Goal: Task Accomplishment & Management: Manage account settings

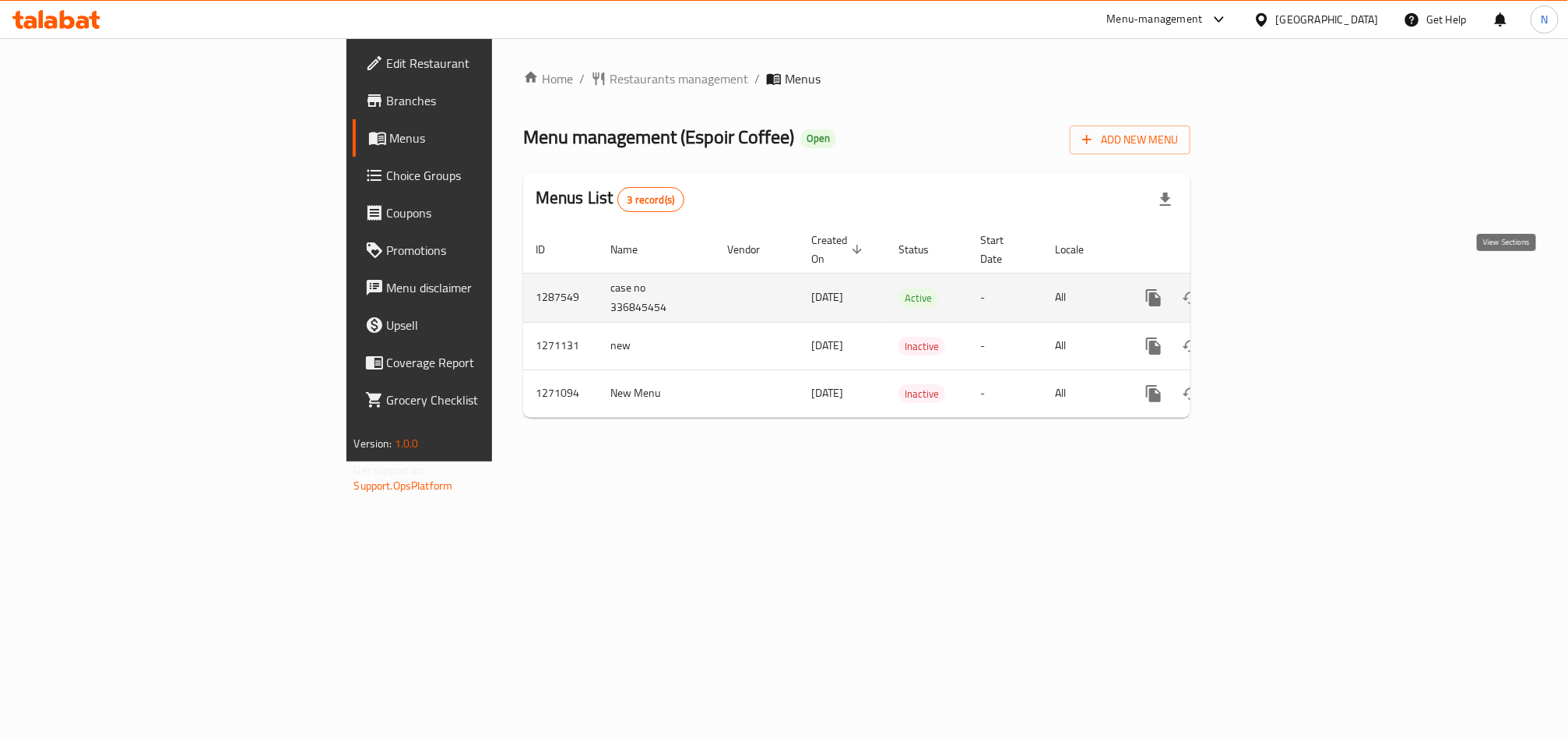
click at [1285, 279] on link "enhanced table" at bounding box center [1265, 298] width 37 height 38
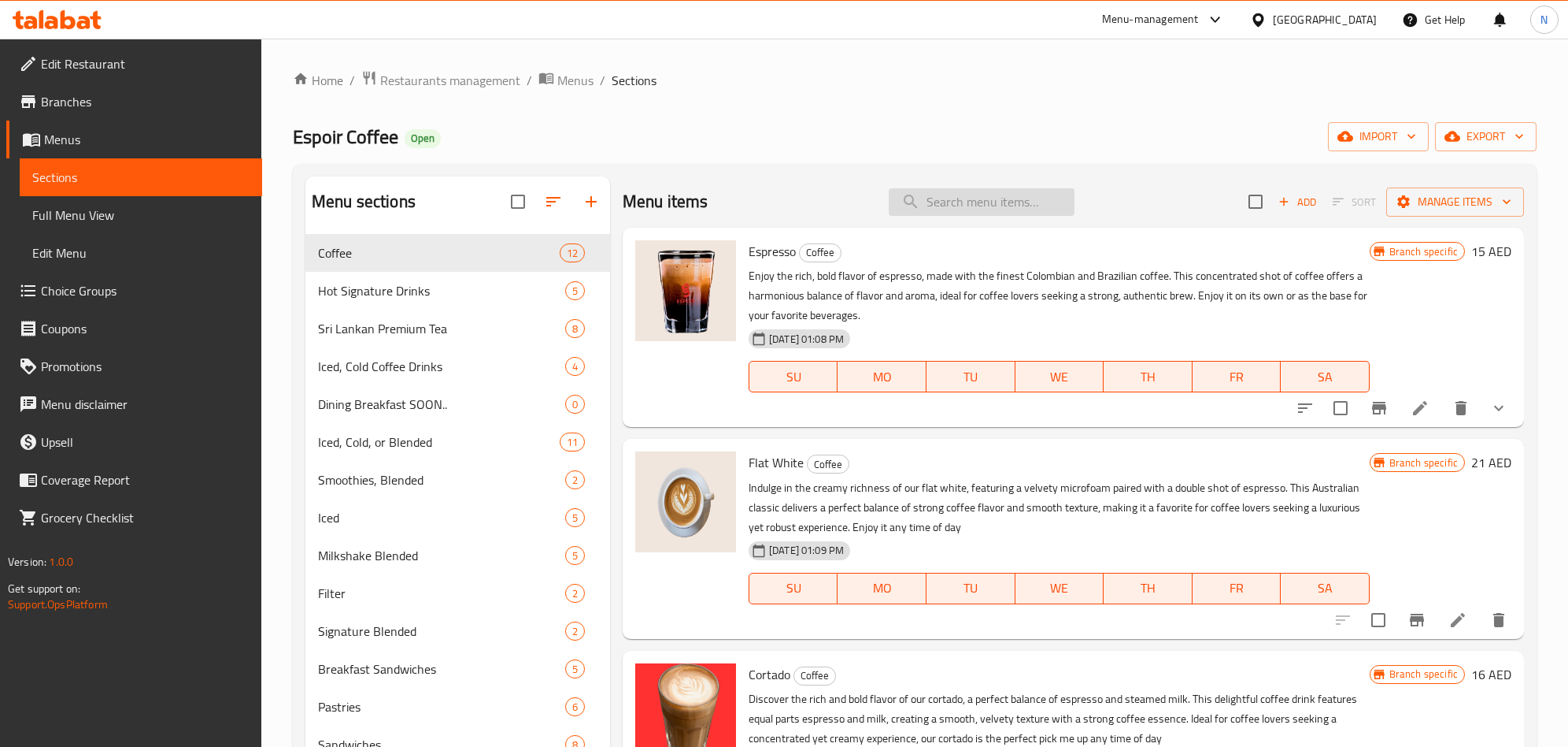
click at [1055, 197] on input "search" at bounding box center [981, 201] width 186 height 27
paste input "Americano"
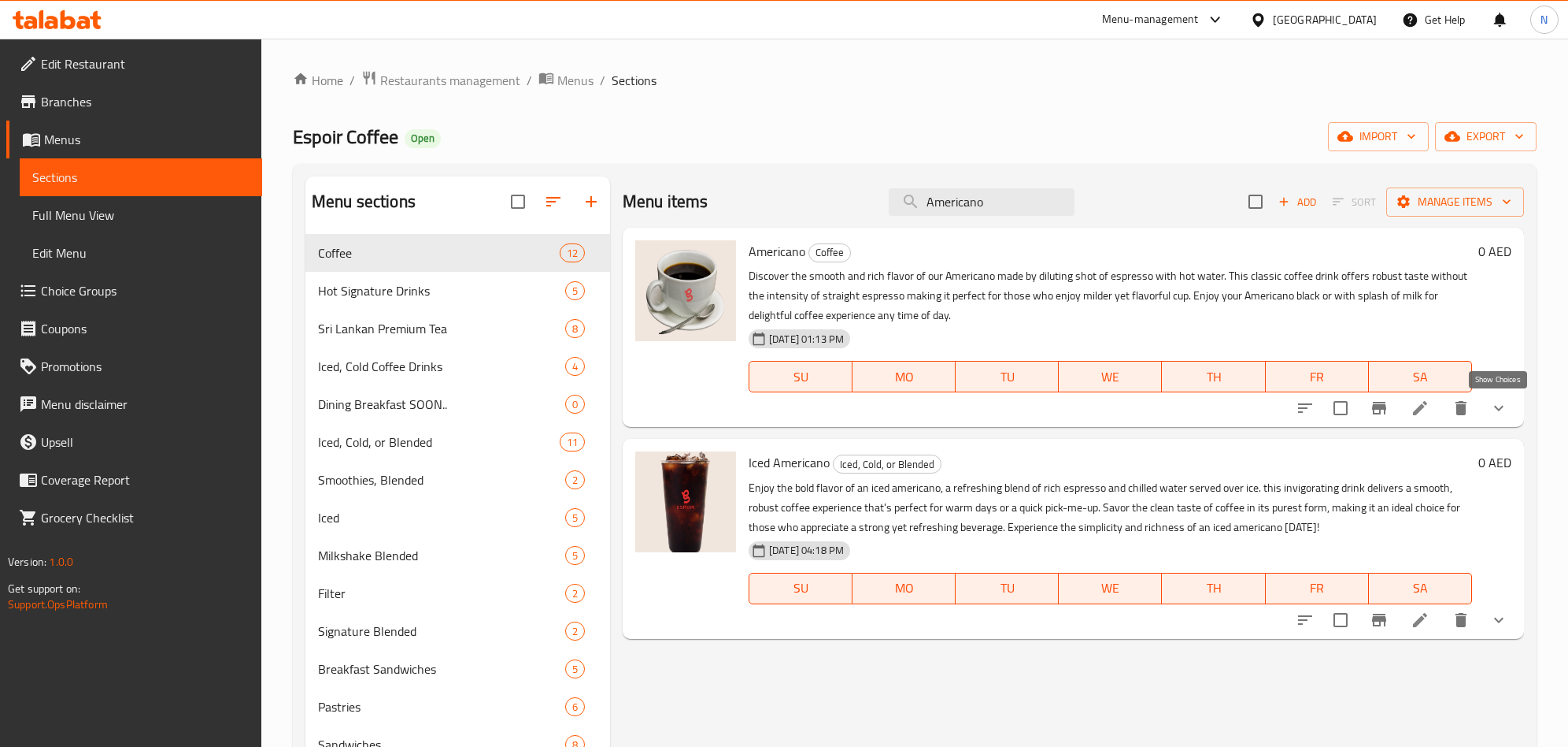
type input "Americano"
click at [1505, 416] on icon "show more" at bounding box center [1497, 407] width 19 height 19
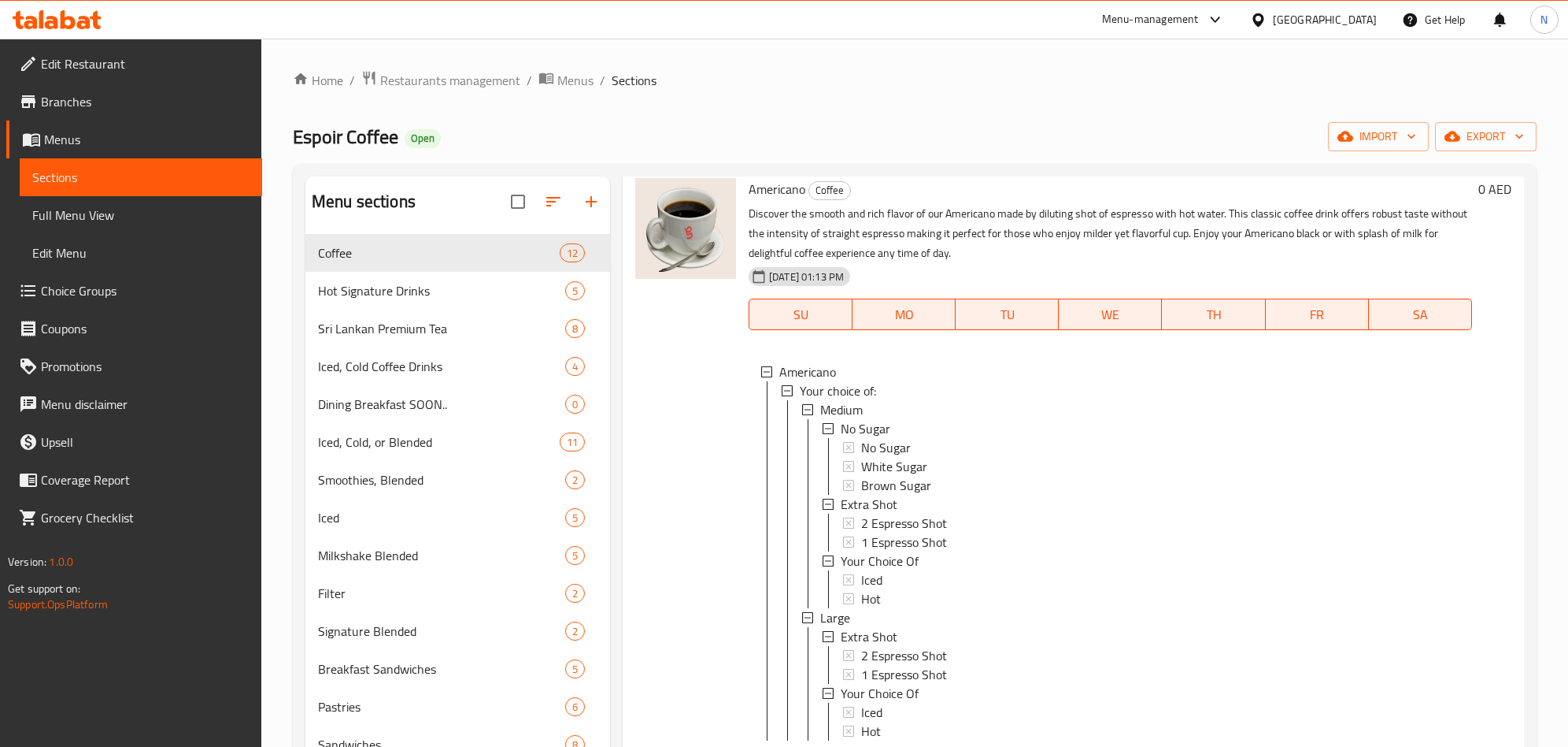
scroll to position [154, 0]
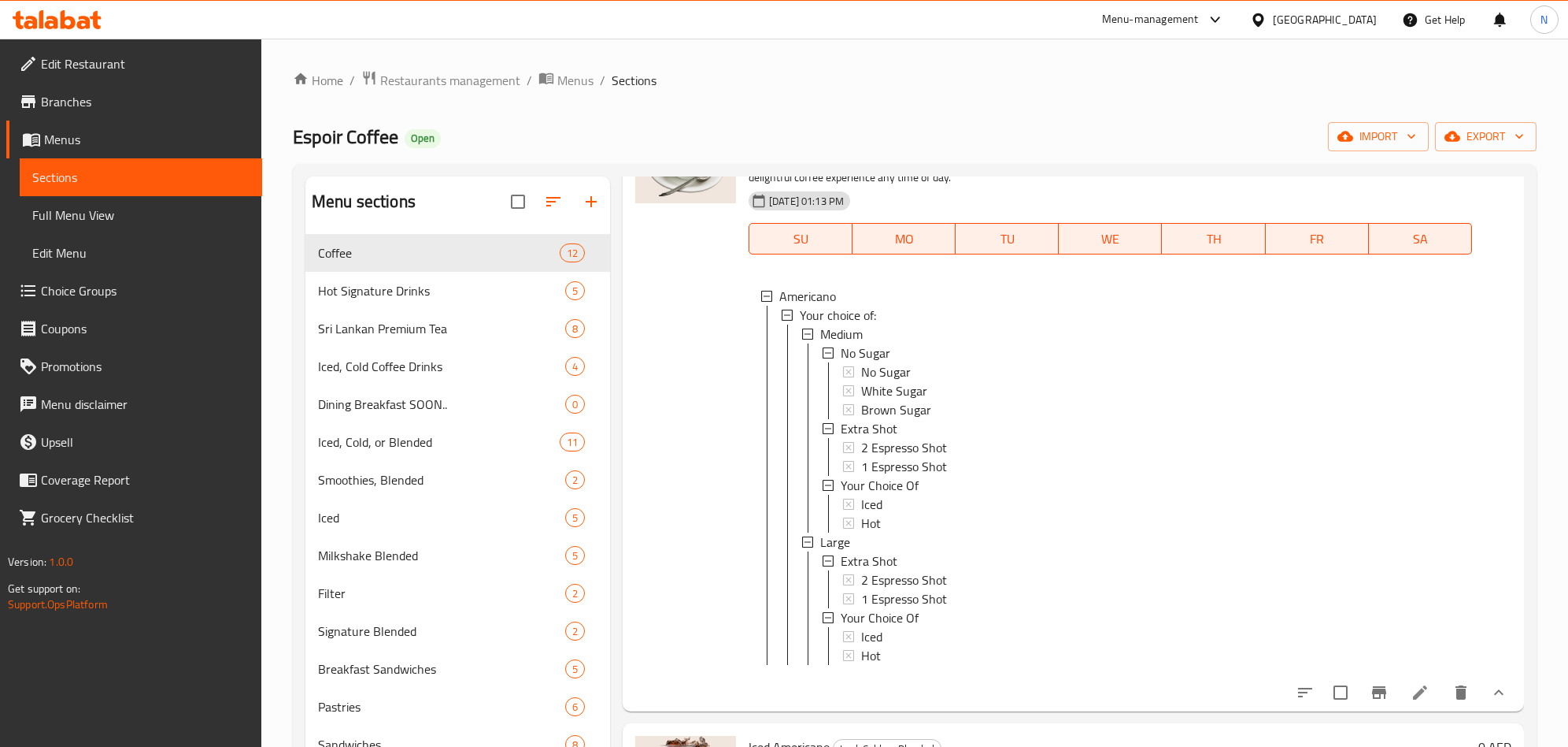
click at [1371, 695] on icon "Branch-specific-item" at bounding box center [1379, 692] width 14 height 12
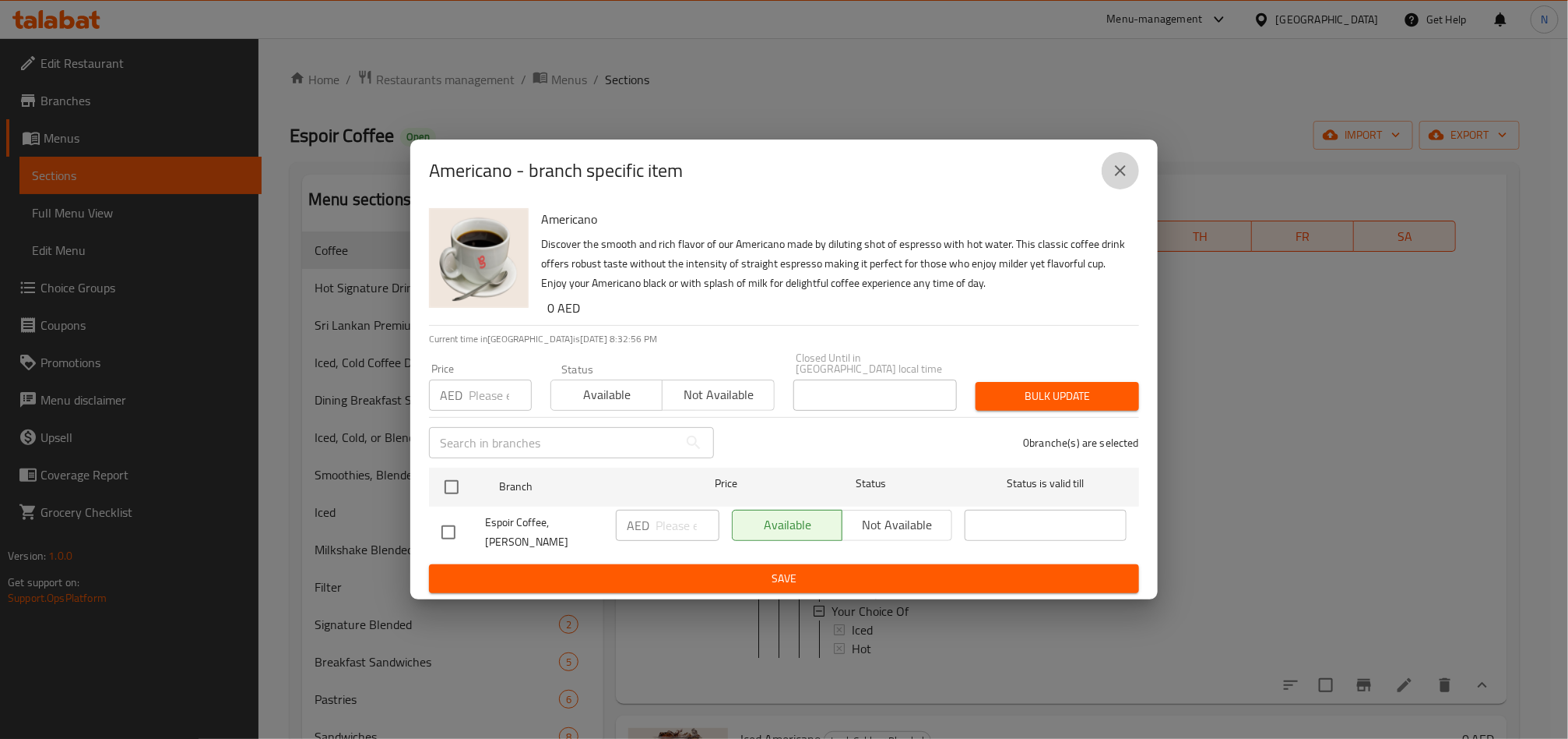
click at [1126, 171] on icon "close" at bounding box center [1120, 170] width 18 height 18
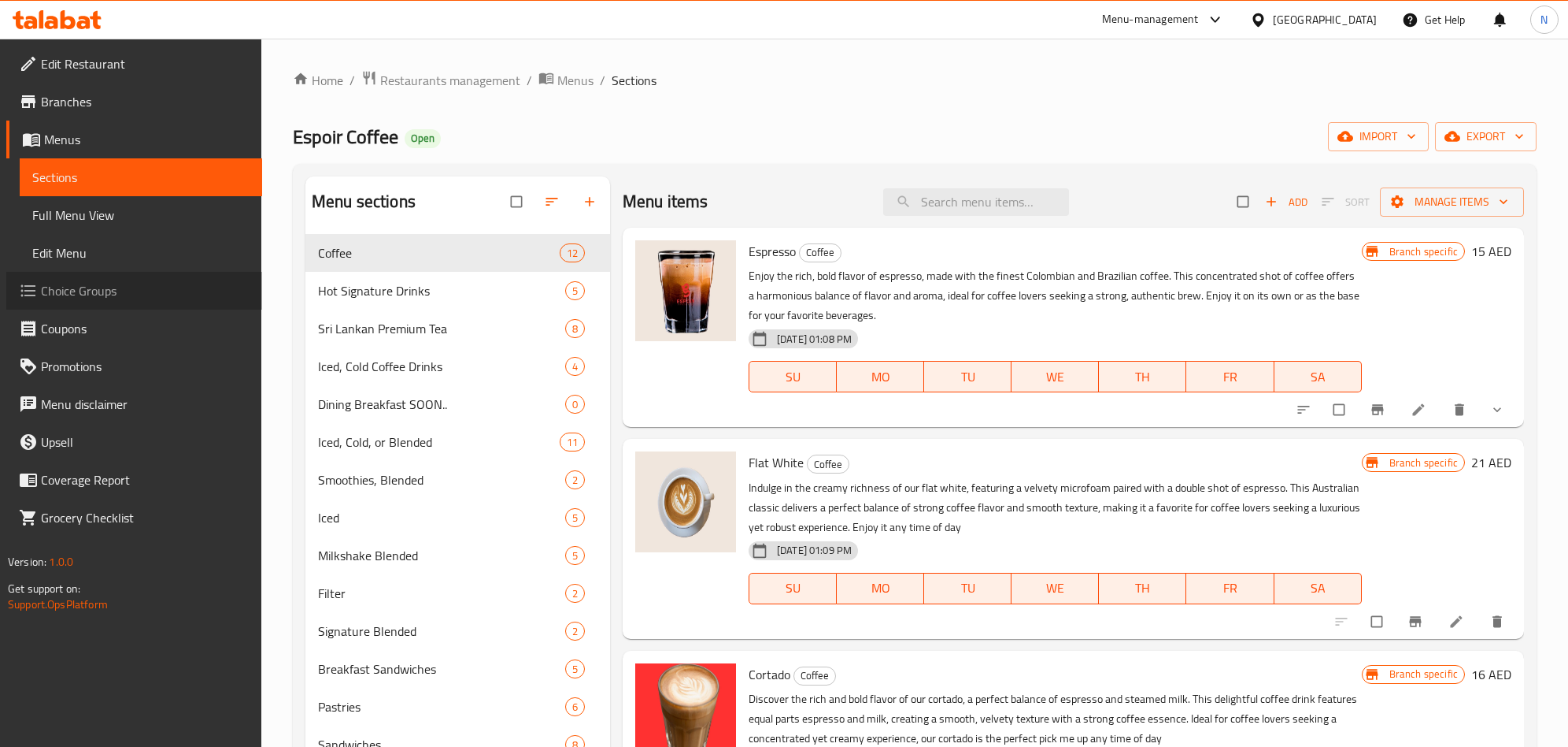
click at [180, 293] on span "Choice Groups" at bounding box center [145, 290] width 209 height 19
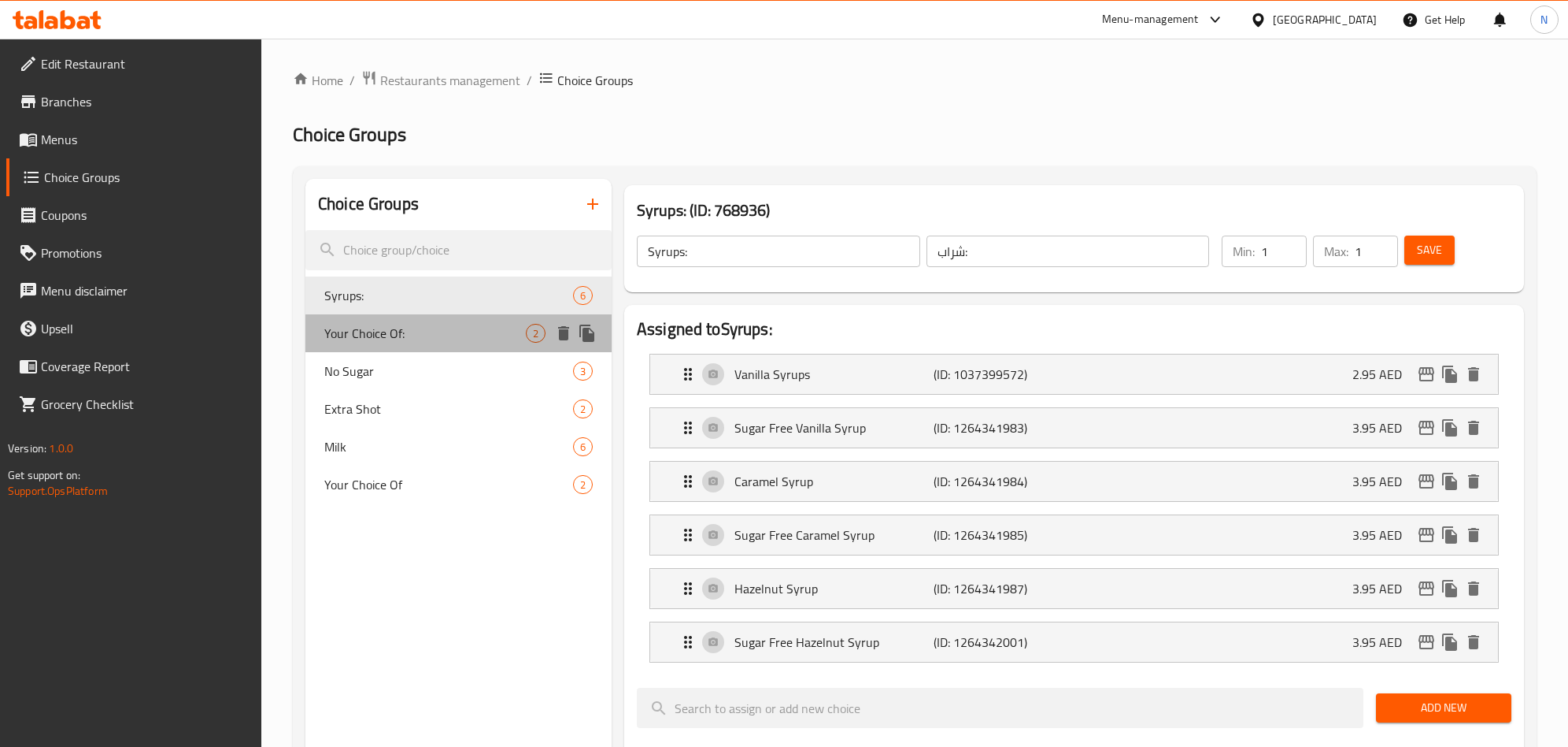
click at [418, 336] on span "Your Choice Of:" at bounding box center [425, 332] width 202 height 19
type input "Your Choice Of:"
type input "إختيارك من:"
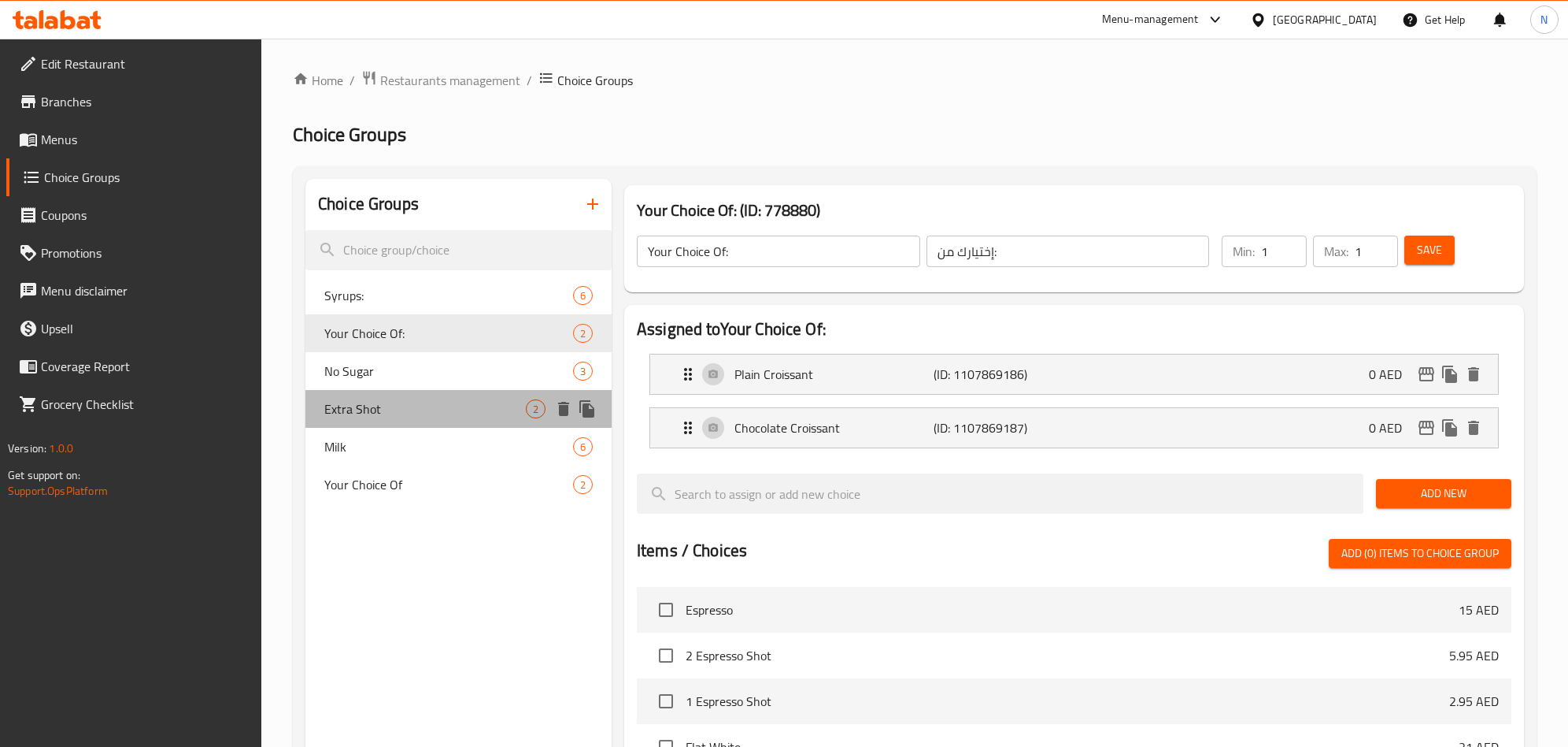
click at [390, 400] on span "Extra Shot" at bounding box center [425, 408] width 202 height 19
type input "Extra Shot"
type input "لقطة إضافية"
type input "0"
type input "2"
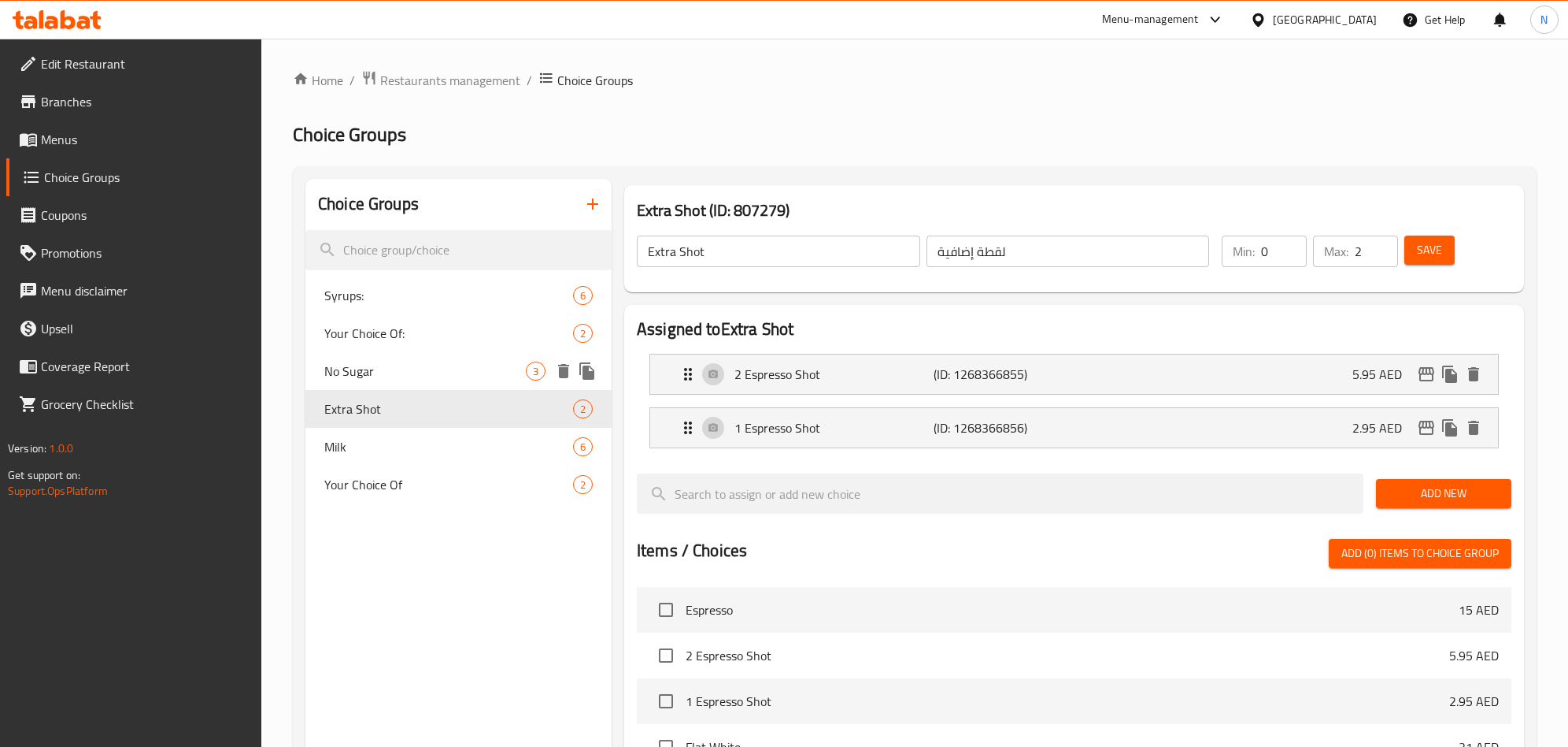
click at [397, 347] on div "Your Choice Of: 2" at bounding box center [457, 332] width 306 height 38
type input "Your Choice Of:"
type input "إختيارك من:"
type input "1"
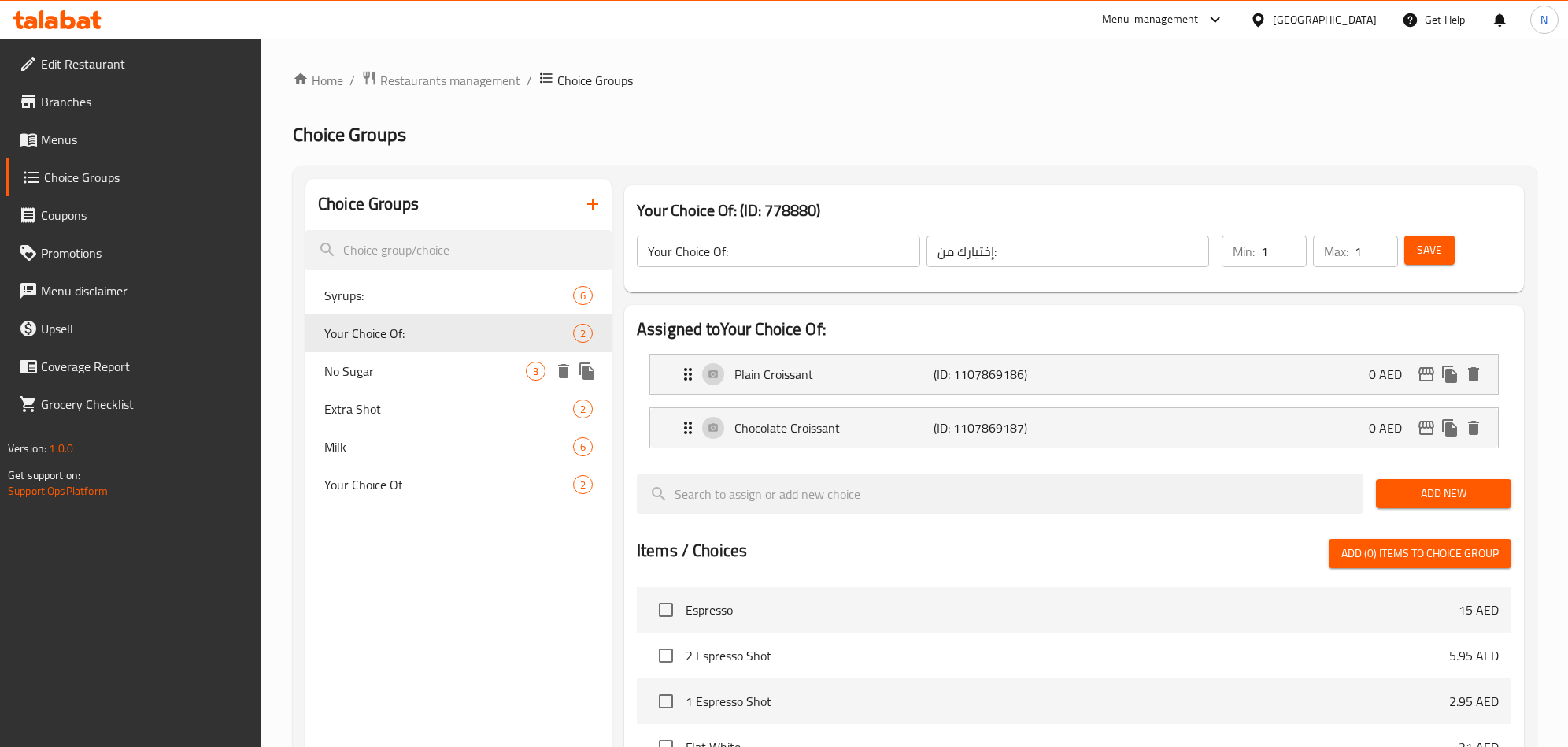
click at [387, 376] on span "No Sugar" at bounding box center [425, 370] width 202 height 19
type input "No Sugar"
type input "بدون سكر"
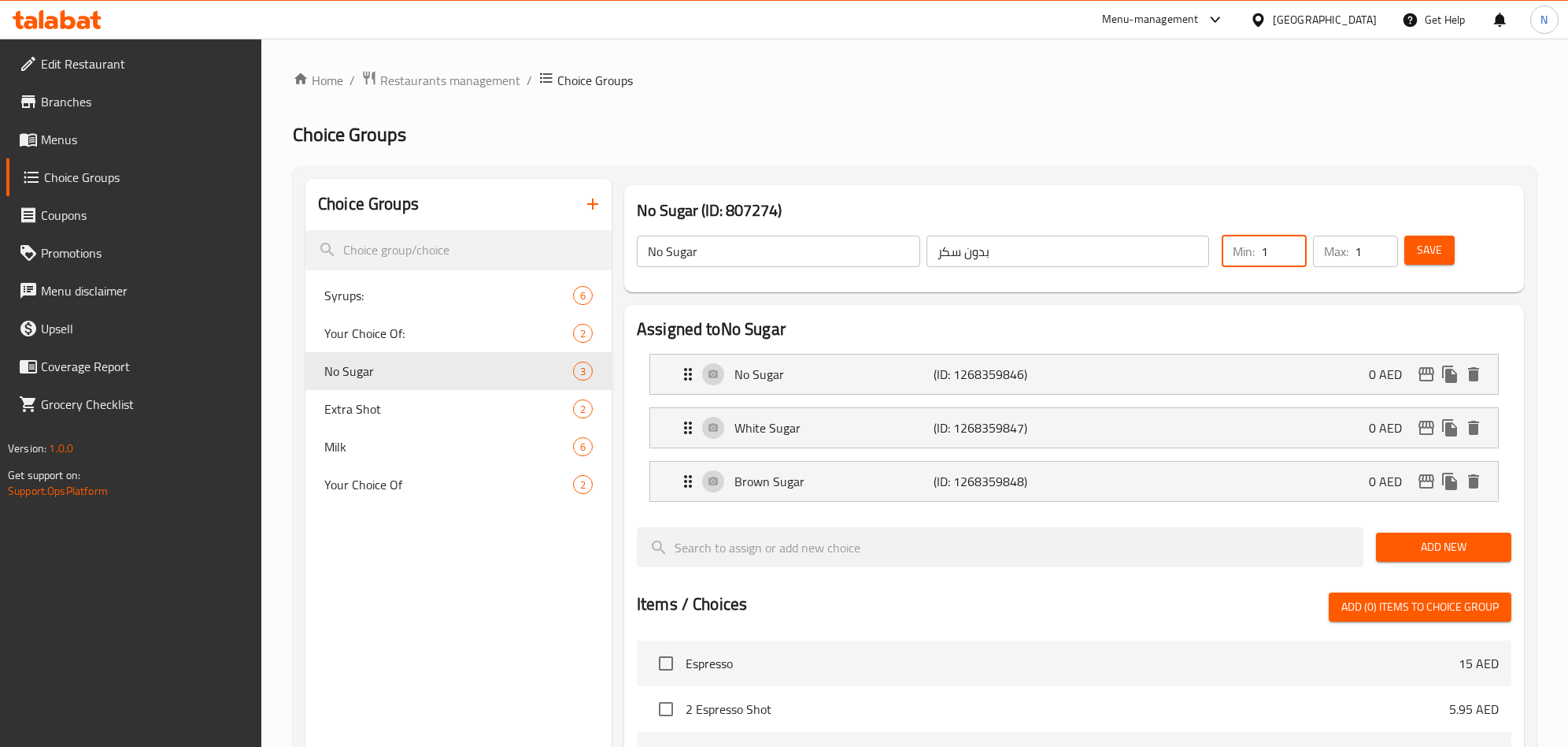
type input "1"
click at [1287, 246] on input "1" at bounding box center [1283, 251] width 46 height 32
click at [1438, 253] on span "Save" at bounding box center [1429, 250] width 26 height 19
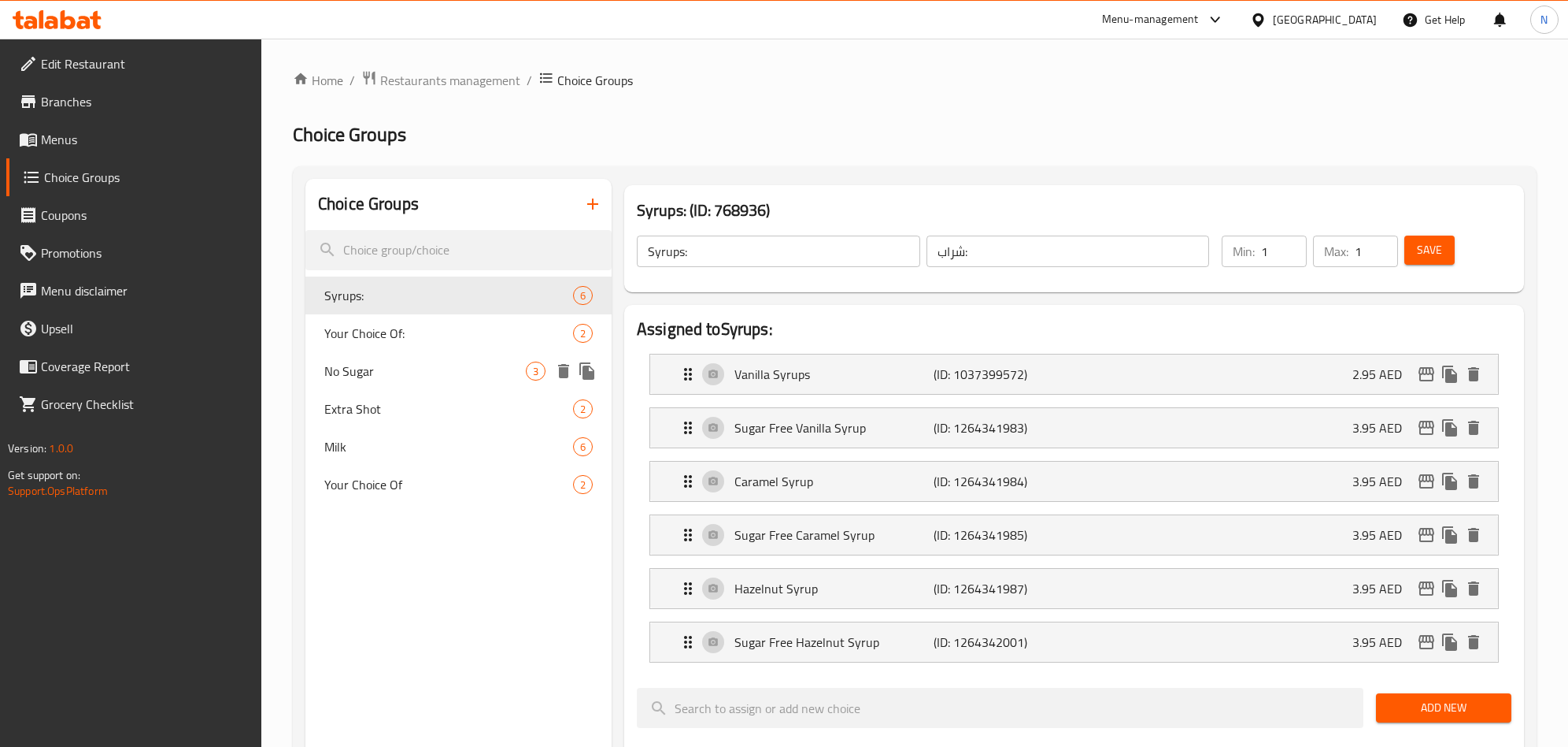
click at [387, 376] on span "No Sugar" at bounding box center [425, 370] width 202 height 19
type input "No Sugar"
type input "بدون سكر"
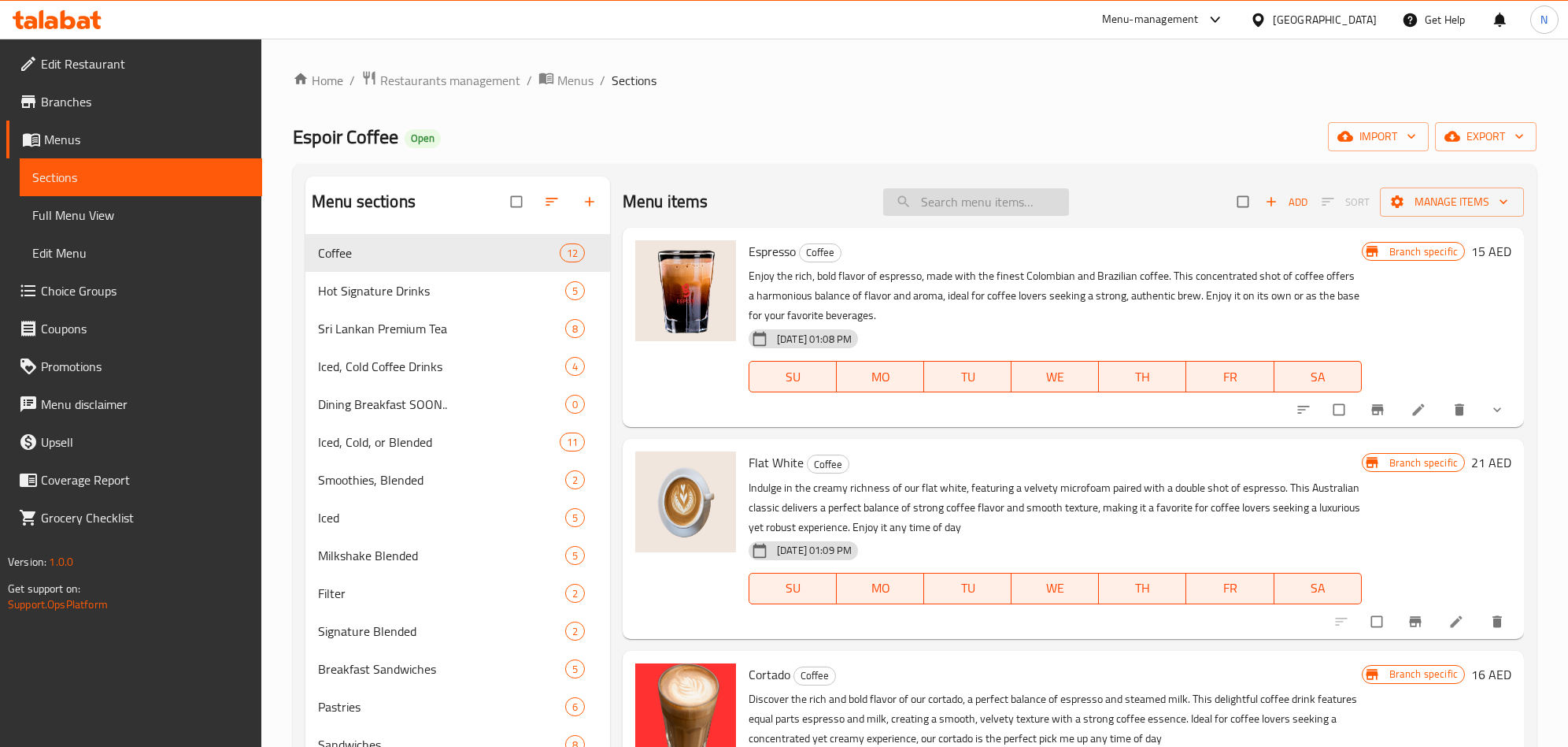
click at [992, 196] on input "search" at bounding box center [976, 201] width 186 height 27
paste input "Americano"
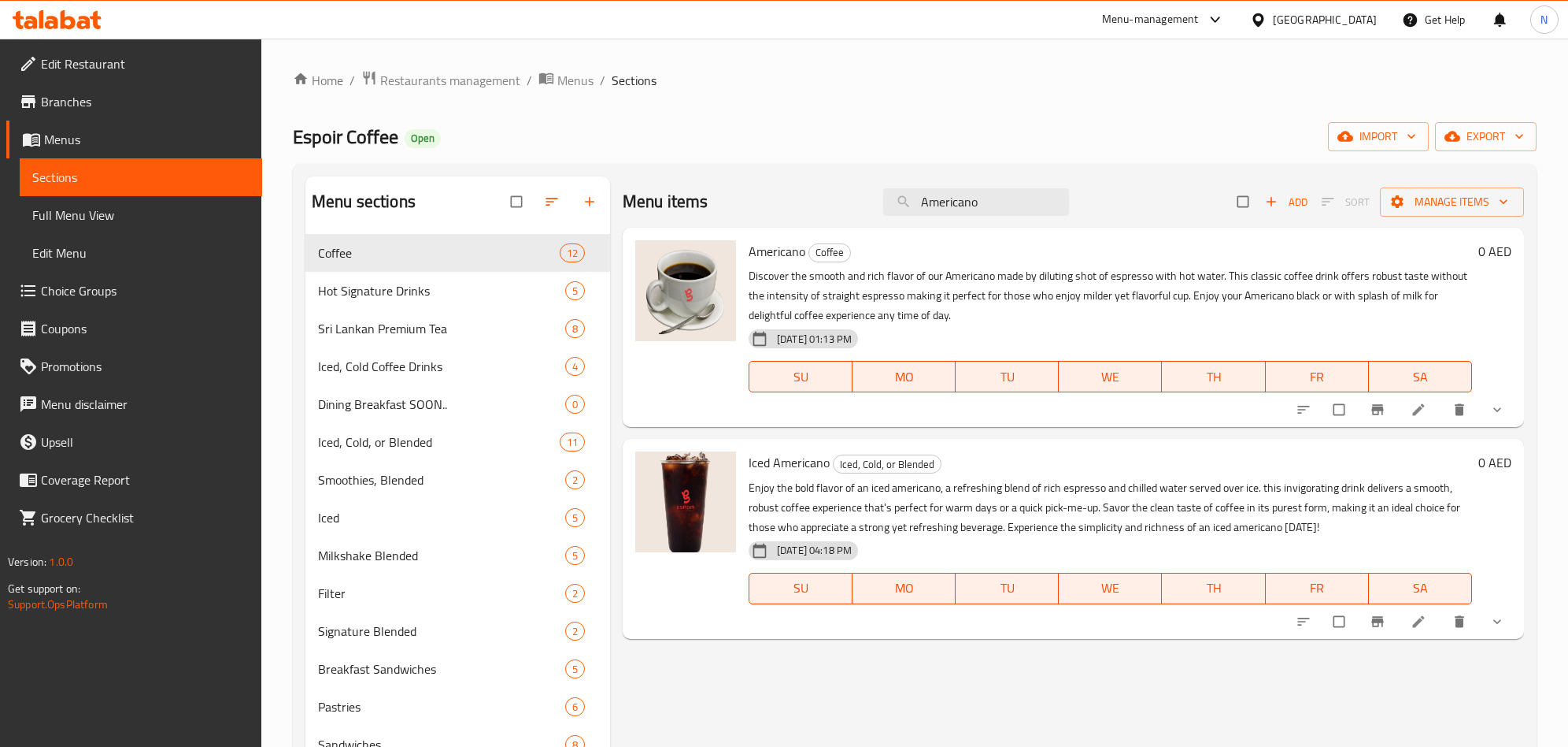
type input "Americano"
click at [1517, 414] on button "show more" at bounding box center [1498, 409] width 38 height 34
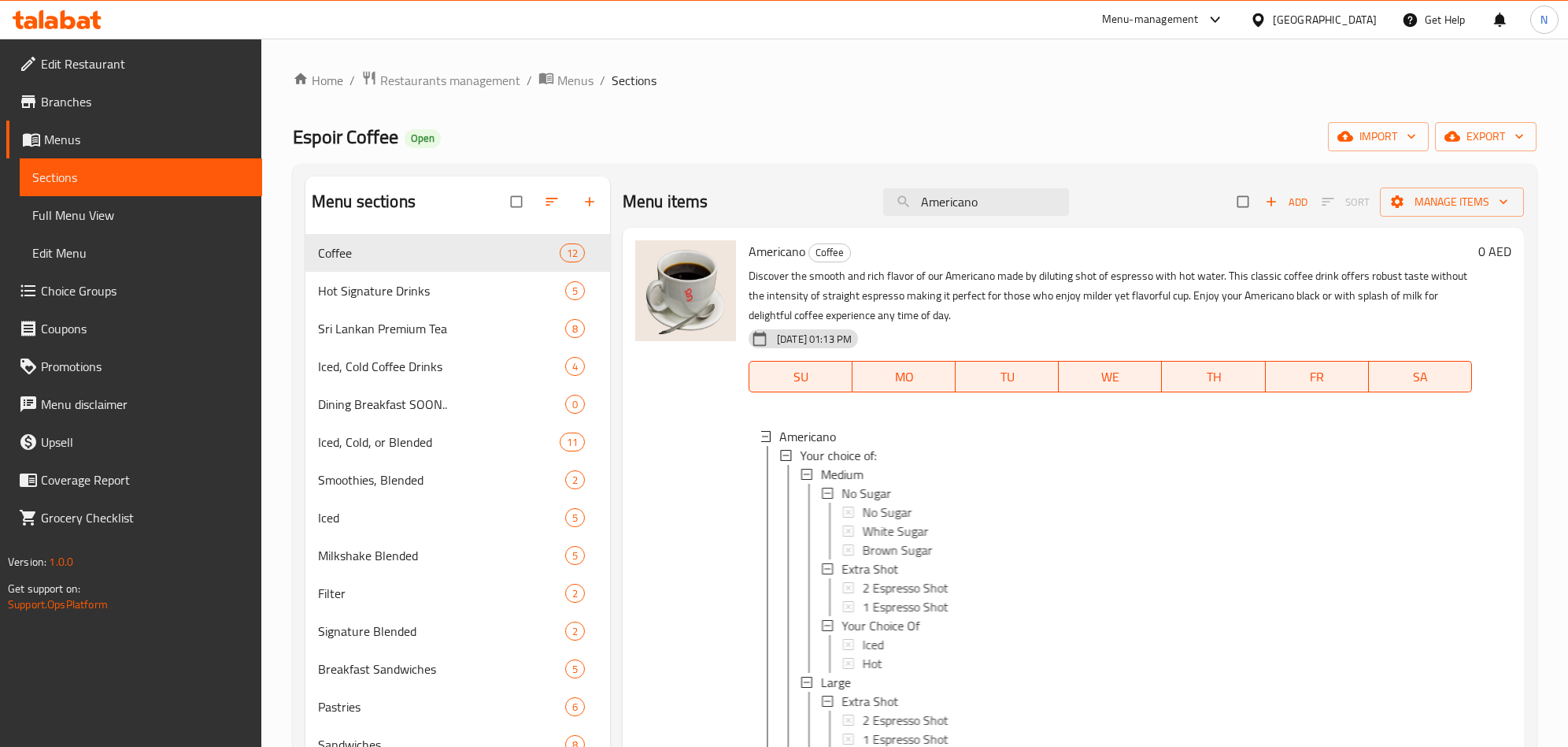
scroll to position [3, 0]
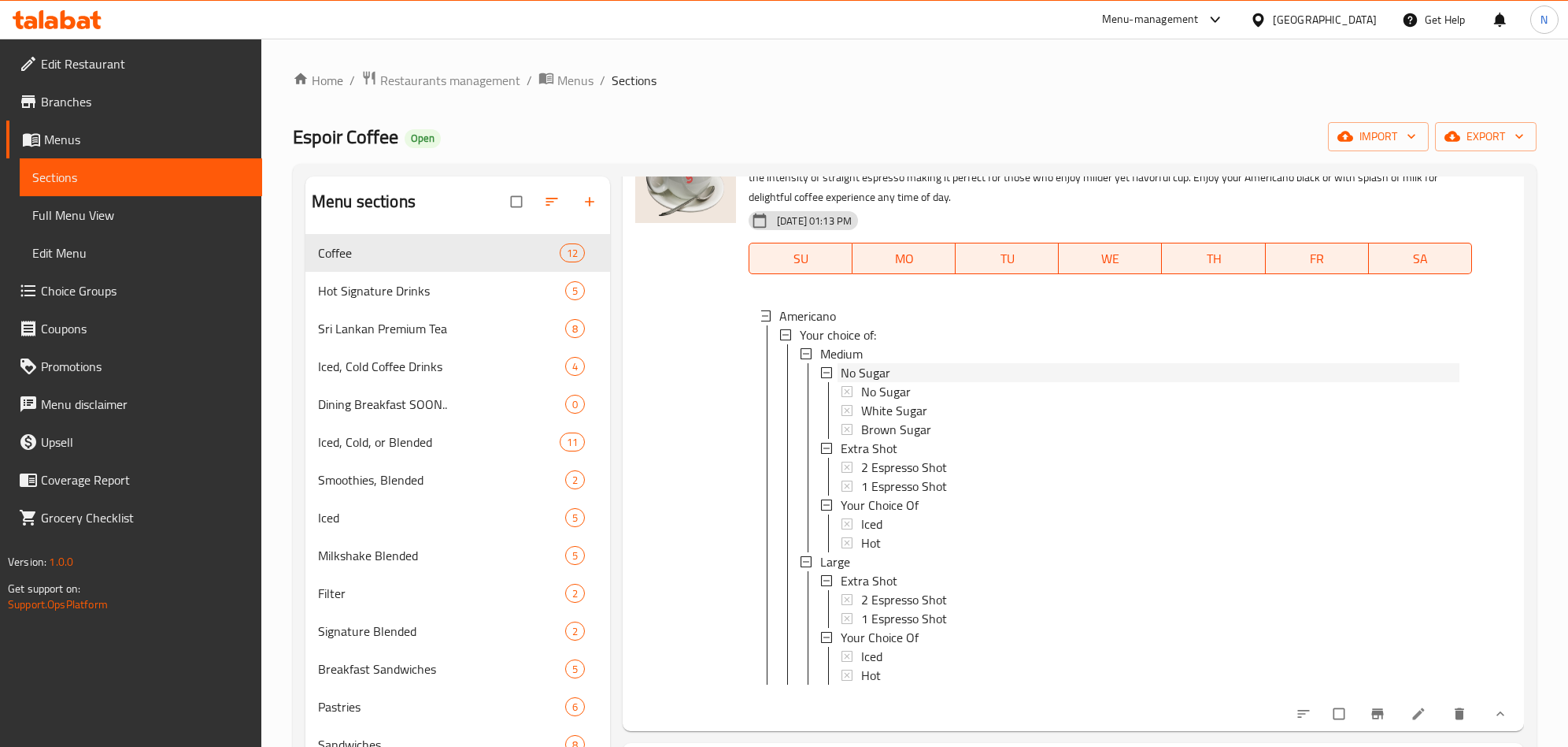
click at [877, 376] on span "No Sugar" at bounding box center [866, 372] width 49 height 19
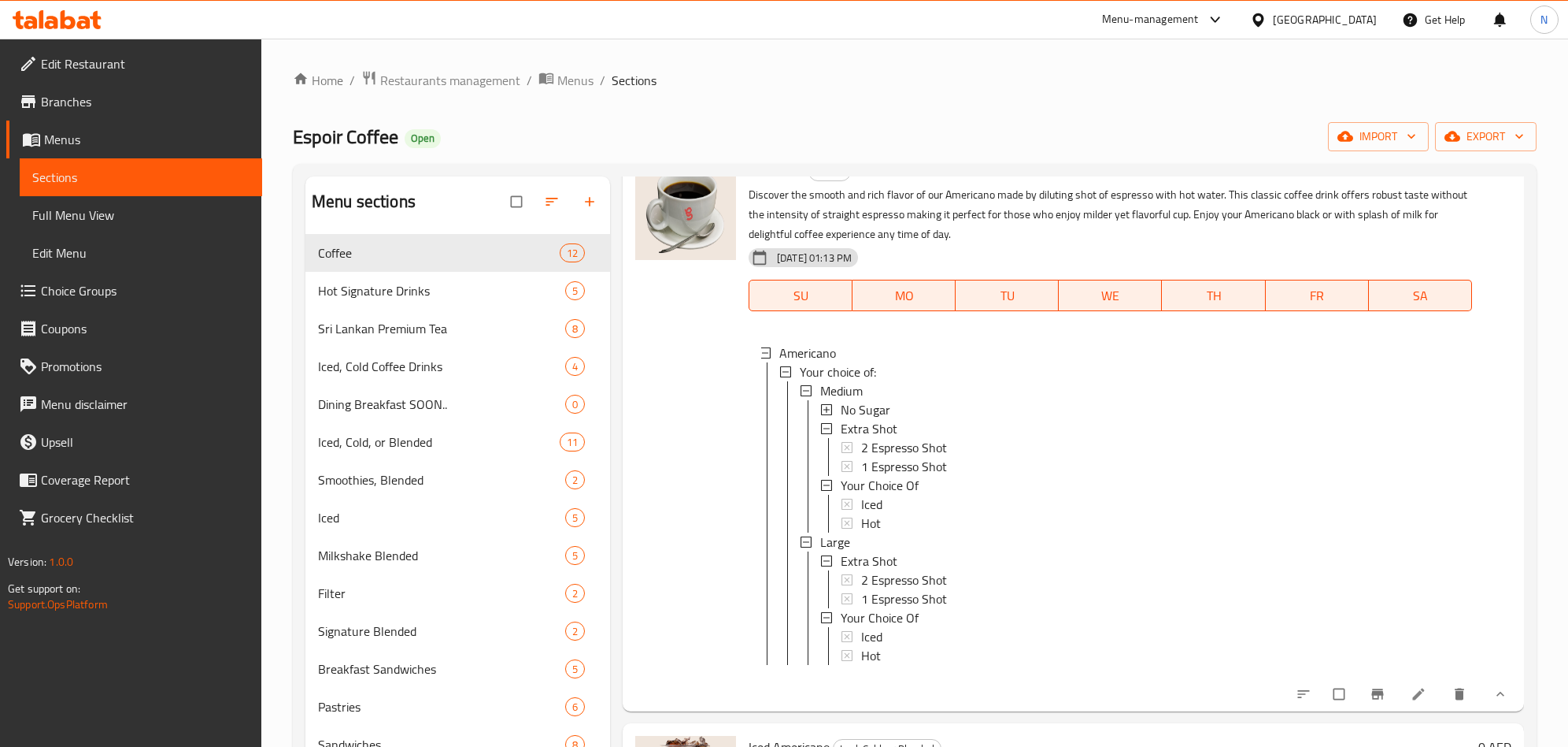
click at [925, 400] on div "No Sugar" at bounding box center [1150, 409] width 619 height 19
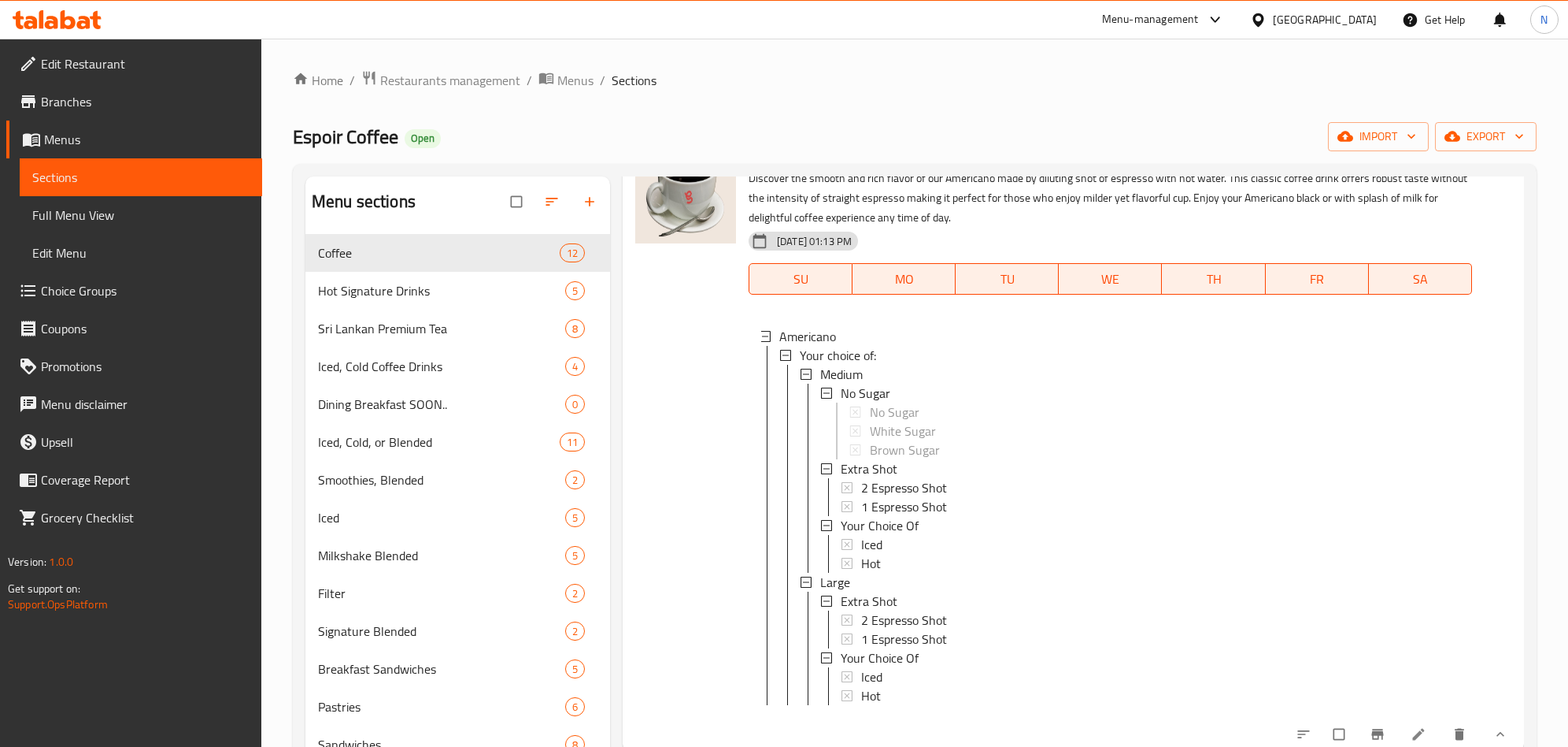
scroll to position [118, 0]
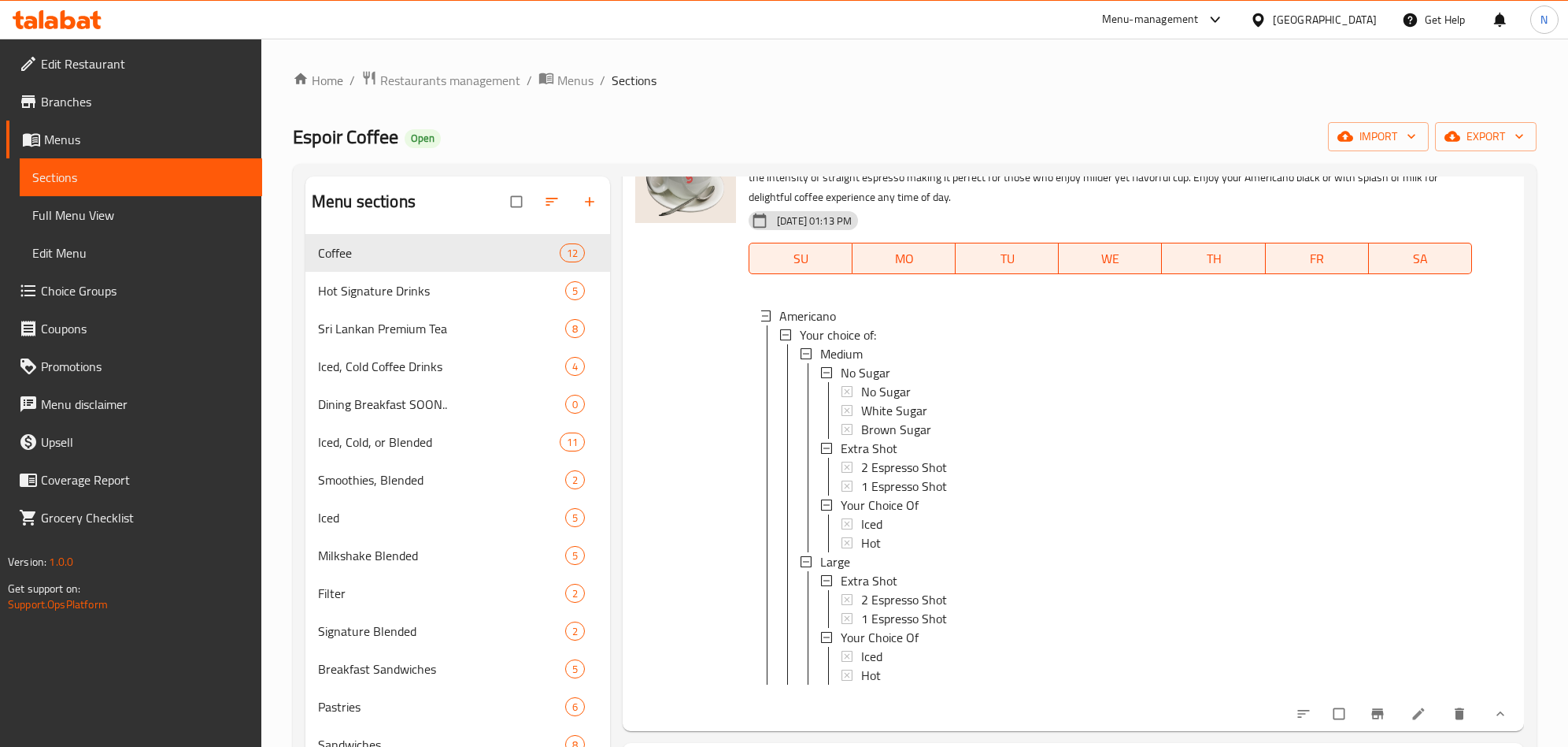
click at [1410, 721] on link at bounding box center [1419, 713] width 19 height 16
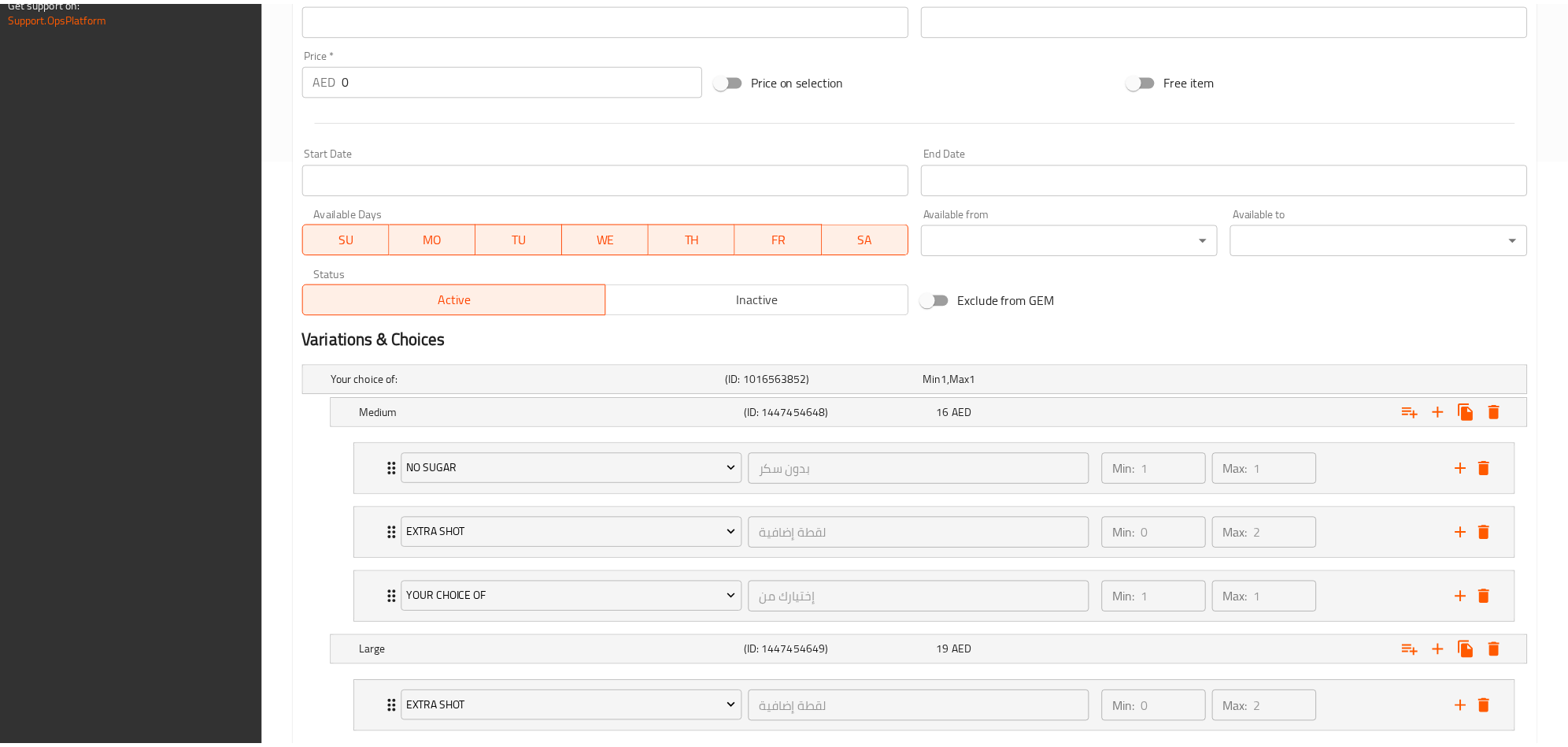
scroll to position [756, 0]
